Goal: Navigation & Orientation: Understand site structure

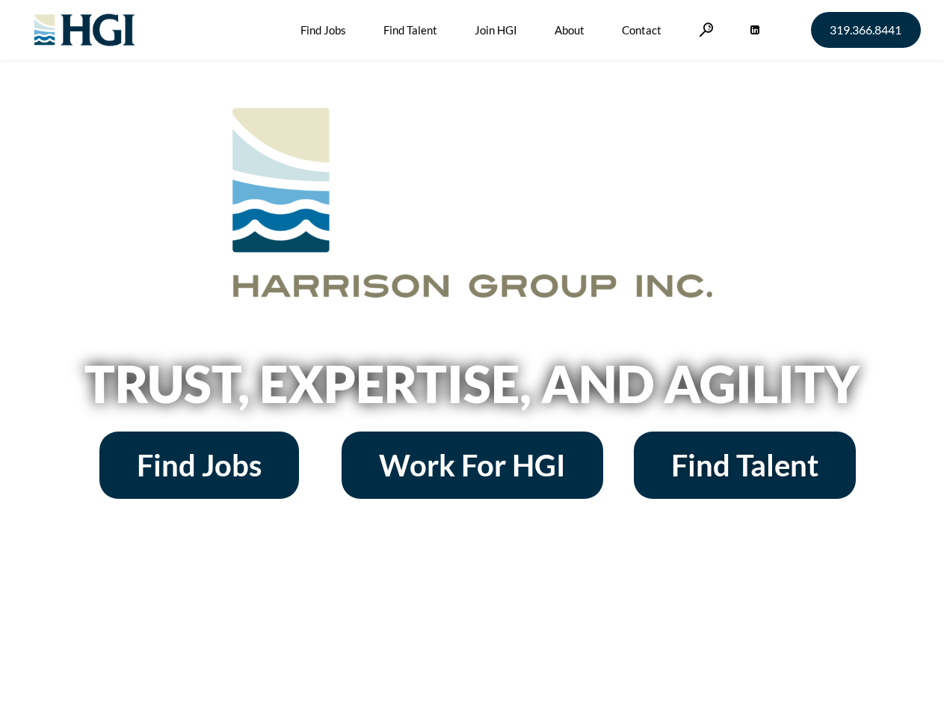
click at [472, 359] on h2 "Trust, Expertise, and Agility" at bounding box center [472, 383] width 852 height 51
click at [704, 29] on link at bounding box center [706, 29] width 15 height 14
click at [472, 359] on h2 "Trust, Expertise, and Agility" at bounding box center [472, 383] width 852 height 51
click at [704, 29] on link at bounding box center [706, 29] width 15 height 14
